Goal: Transaction & Acquisition: Obtain resource

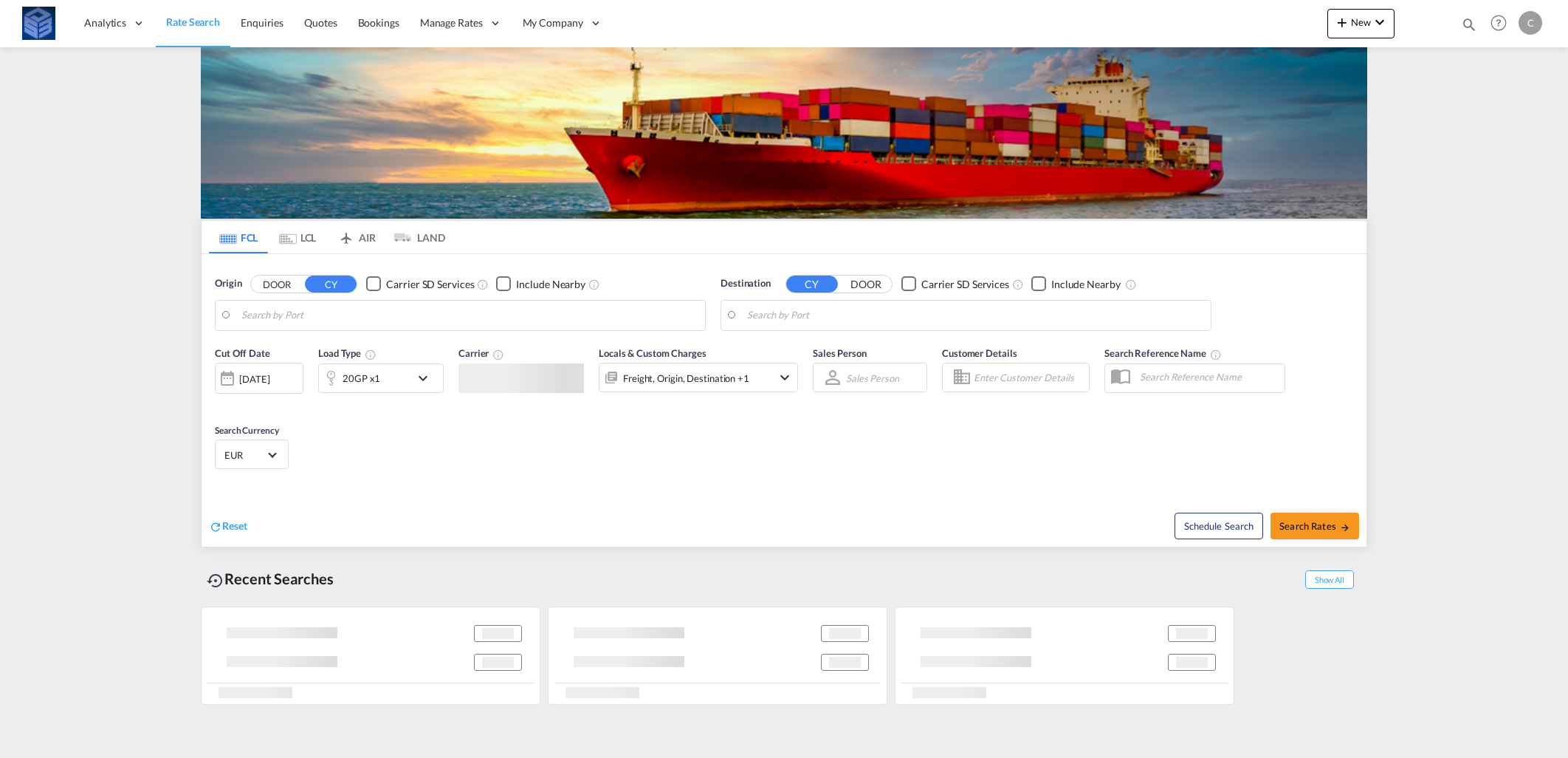
type input "[GEOGRAPHIC_DATA], [GEOGRAPHIC_DATA]"
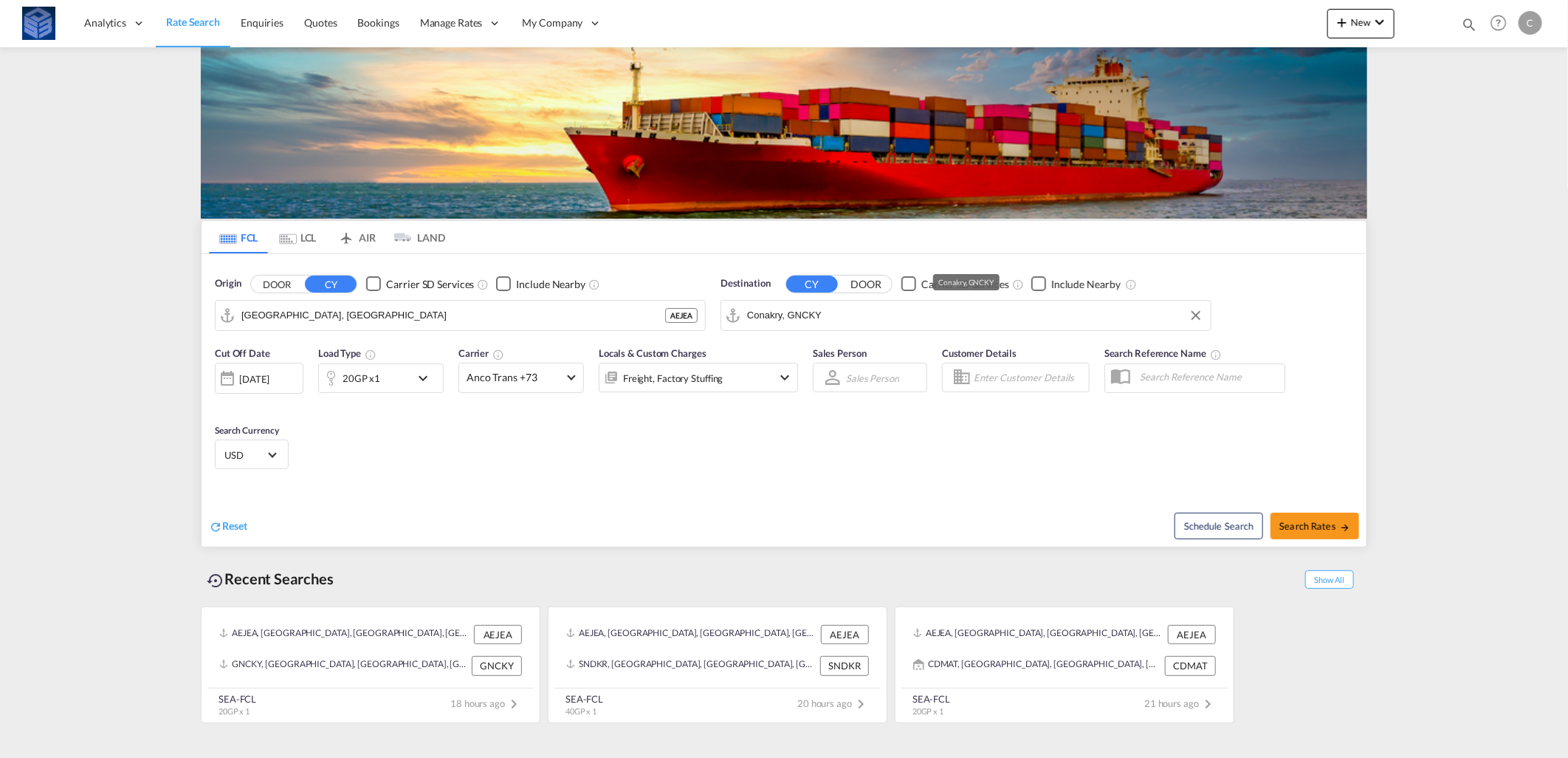
click at [854, 323] on input "Conakry, GNCKY" at bounding box center [975, 315] width 456 height 22
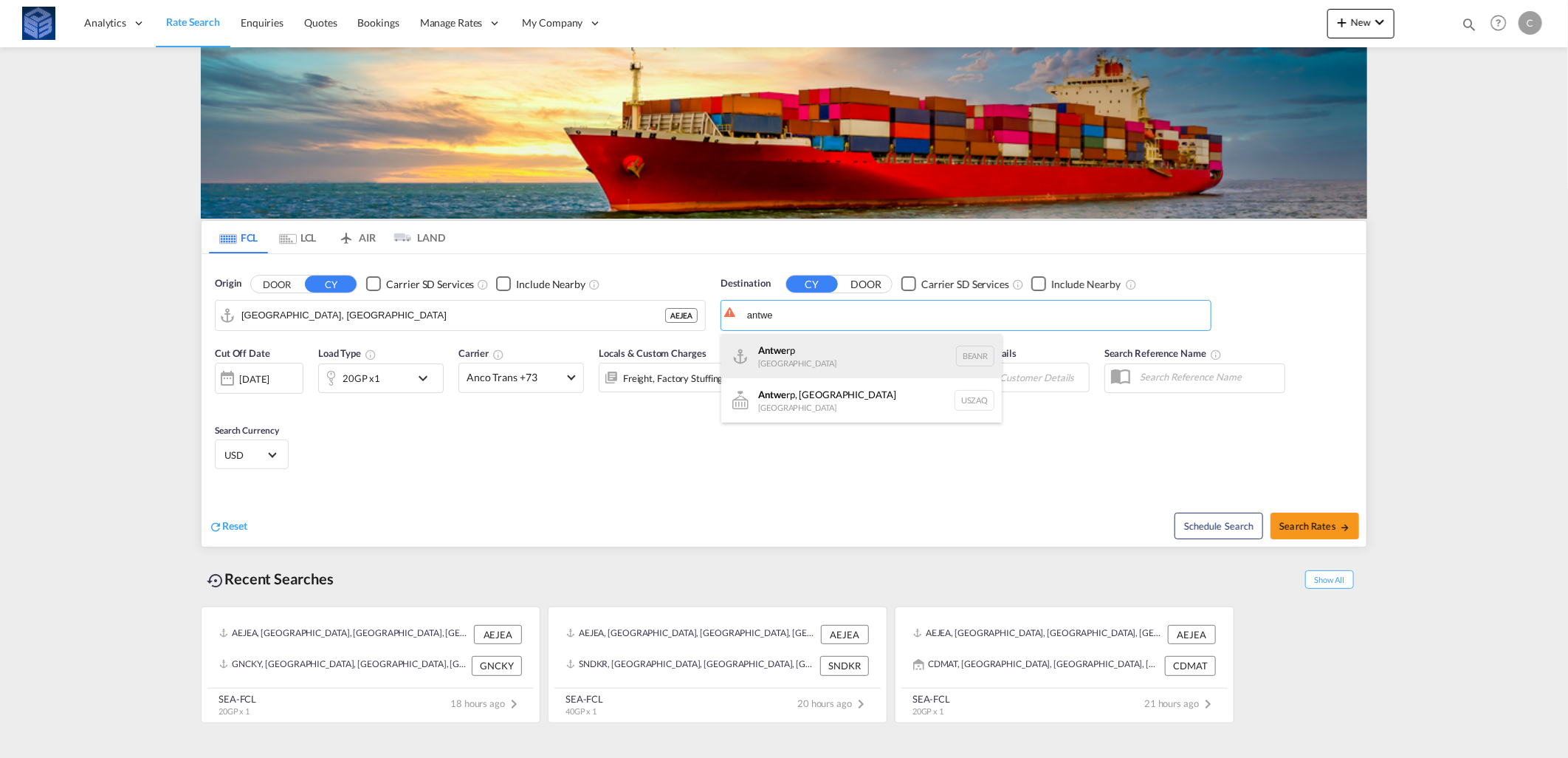
click at [780, 357] on div "Antwe rp [GEOGRAPHIC_DATA] BEANR" at bounding box center [862, 356] width 280 height 45
type input "[GEOGRAPHIC_DATA], BEANR"
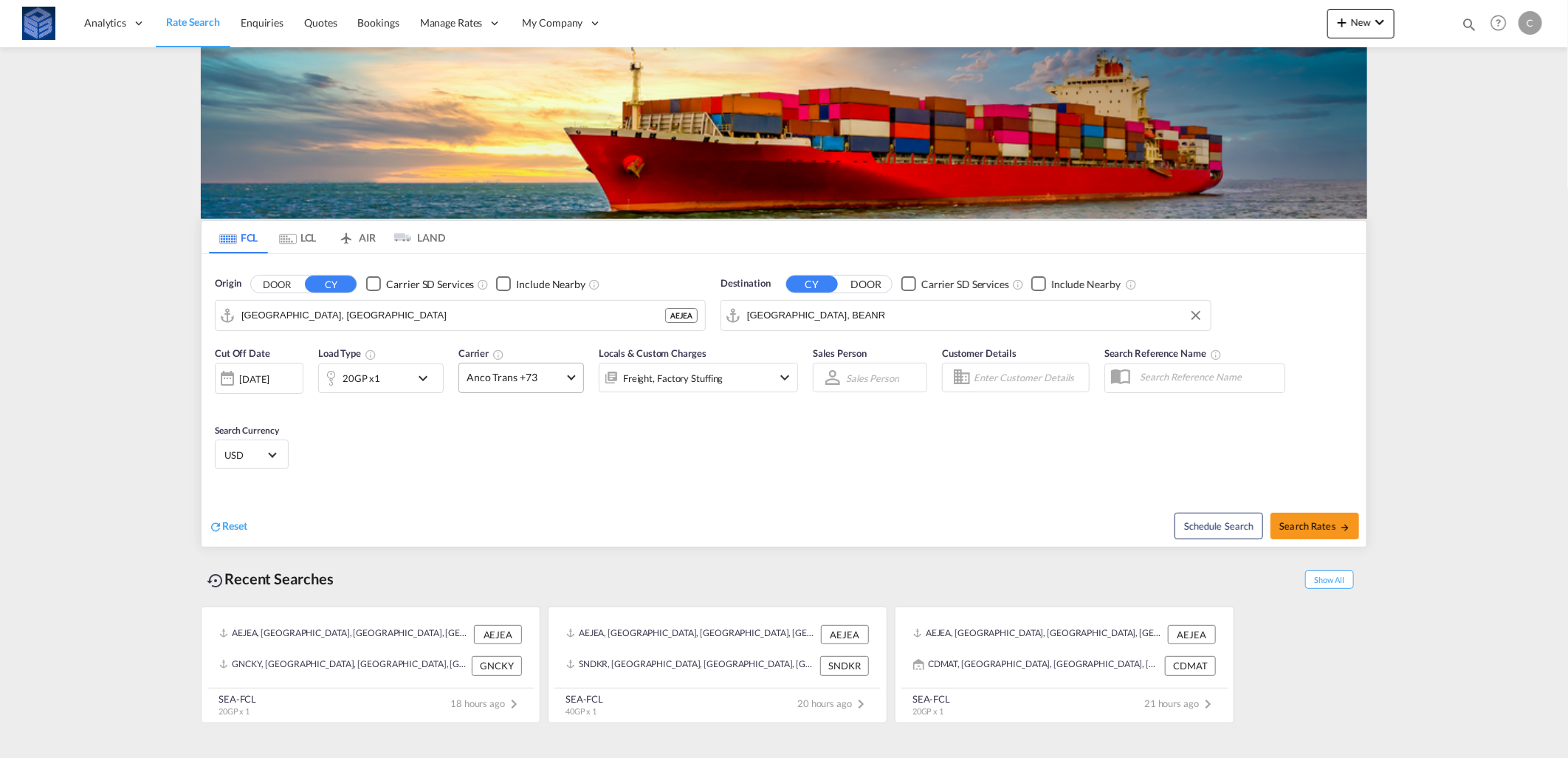
click at [511, 387] on md-select-value "Anco Trans +73" at bounding box center [521, 377] width 124 height 29
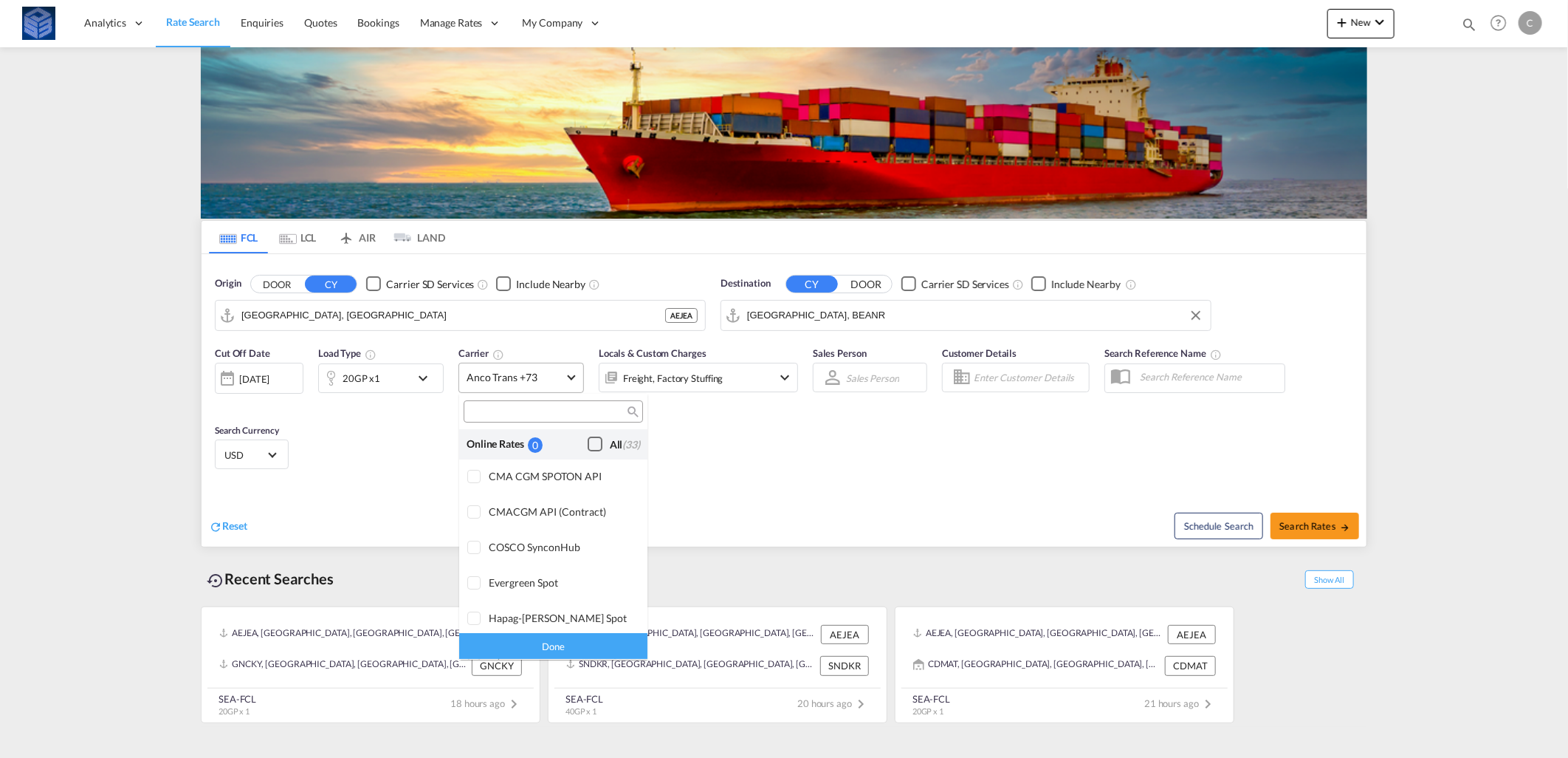
click at [610, 441] on div "All (33)" at bounding box center [624, 445] width 30 height 15
click at [564, 636] on div "Done" at bounding box center [553, 647] width 188 height 26
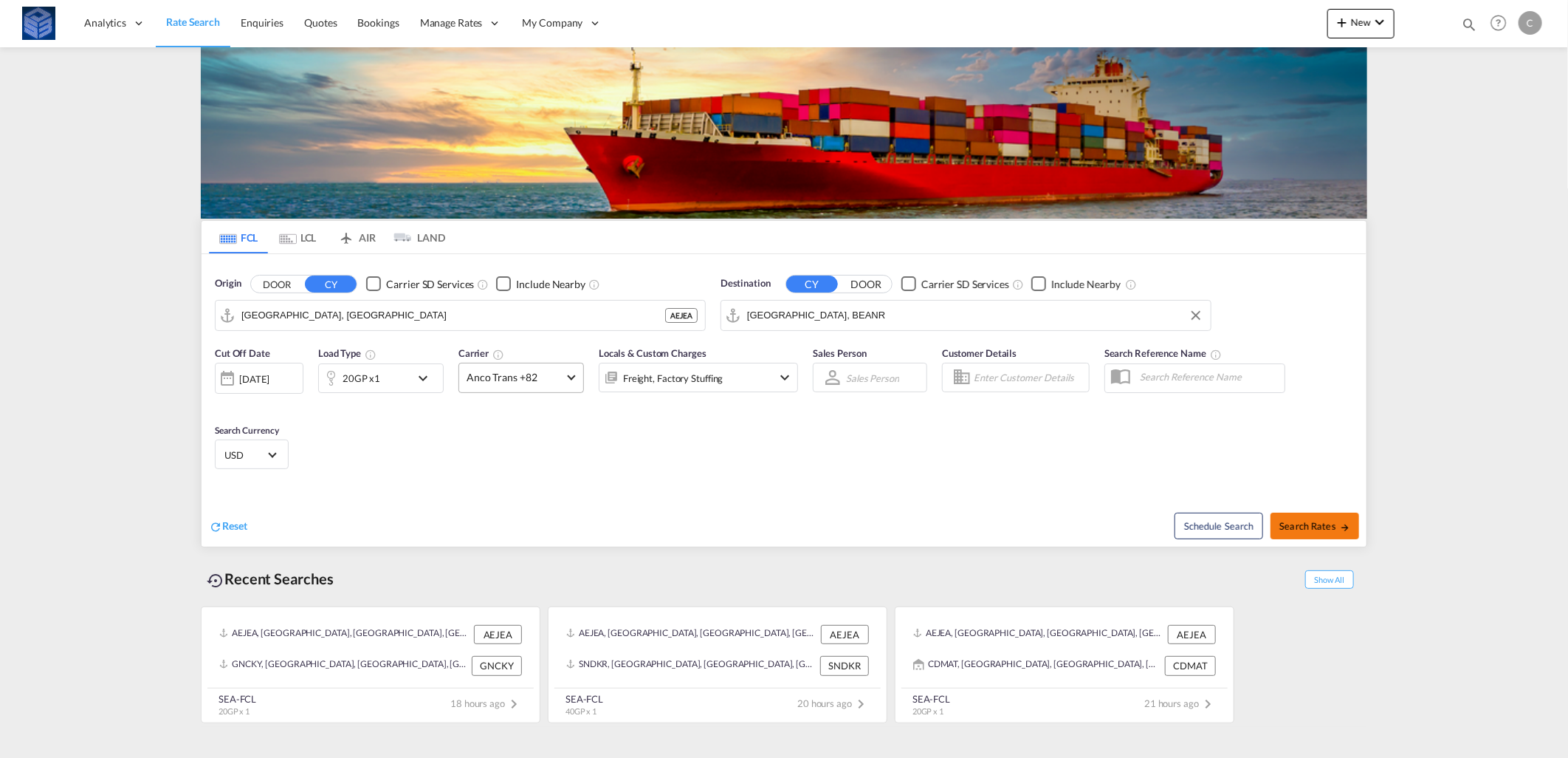
click at [1303, 522] on span "Search Rates" at bounding box center [1314, 526] width 71 height 12
type input "AEJEA to BEANR / [DATE]"
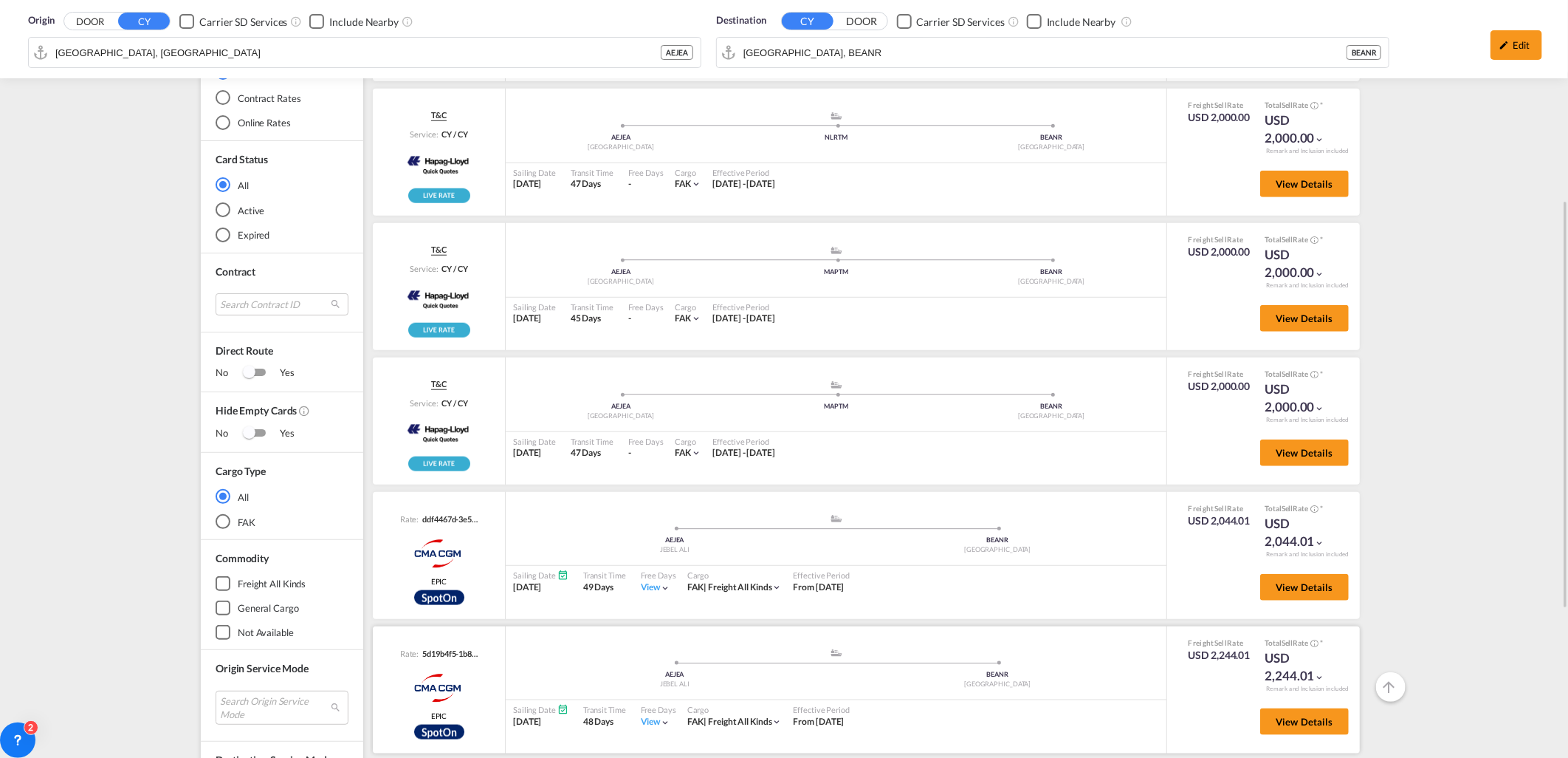
scroll to position [386, 0]
